Goal: Find contact information: Find contact information

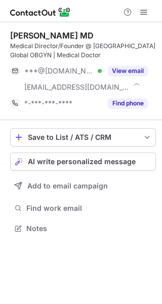
scroll to position [222, 162]
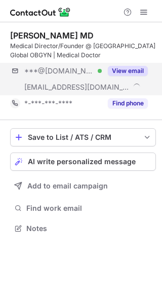
scroll to position [222, 162]
click at [141, 74] on button "View email" at bounding box center [128, 71] width 40 height 10
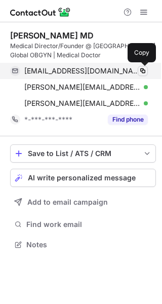
click at [142, 75] on span at bounding box center [143, 71] width 8 height 8
